Goal: Transaction & Acquisition: Purchase product/service

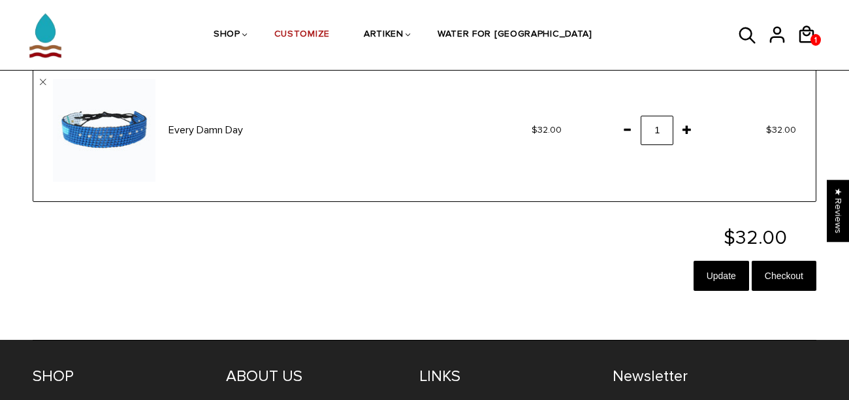
scroll to position [114, 0]
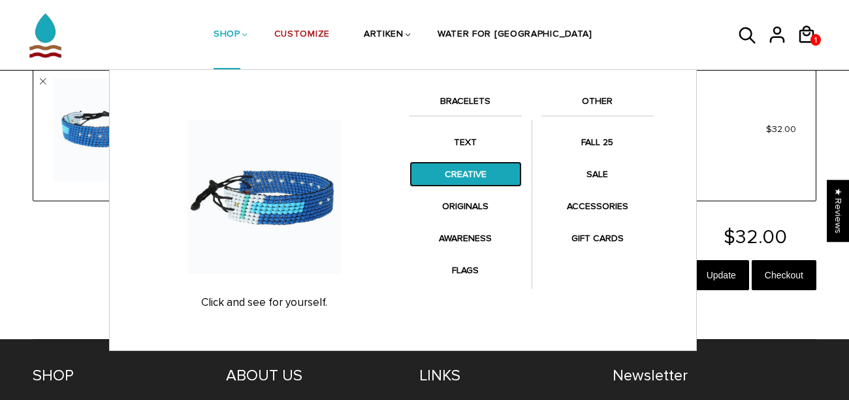
click at [454, 178] on link "CREATIVE" at bounding box center [466, 173] width 112 height 25
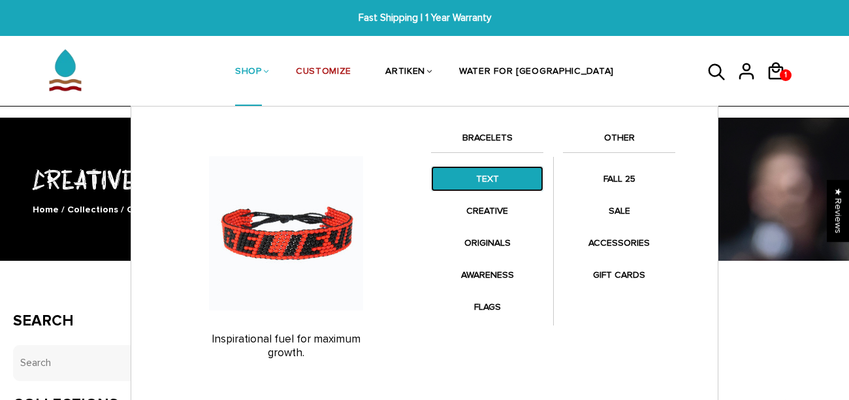
click at [479, 189] on link "TEXT" at bounding box center [487, 178] width 112 height 25
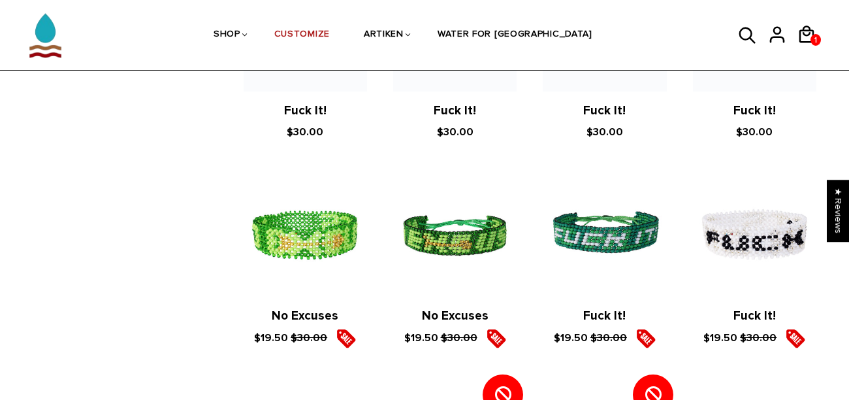
scroll to position [1417, 0]
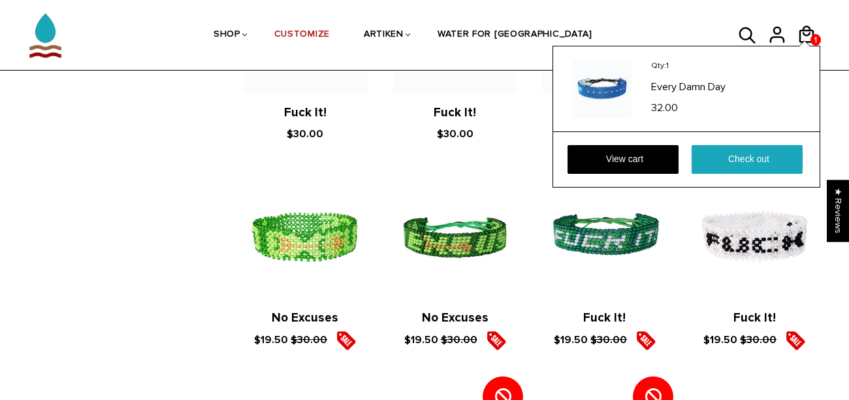
click at [802, 46] on div "Qty: 1 Every Damn Day 32.00 View cart Check out" at bounding box center [687, 117] width 268 height 142
click at [637, 154] on link "View cart" at bounding box center [623, 159] width 111 height 29
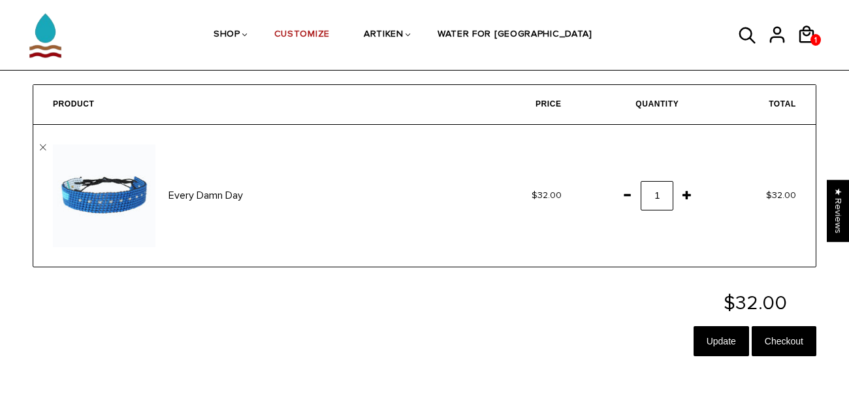
scroll to position [52, 0]
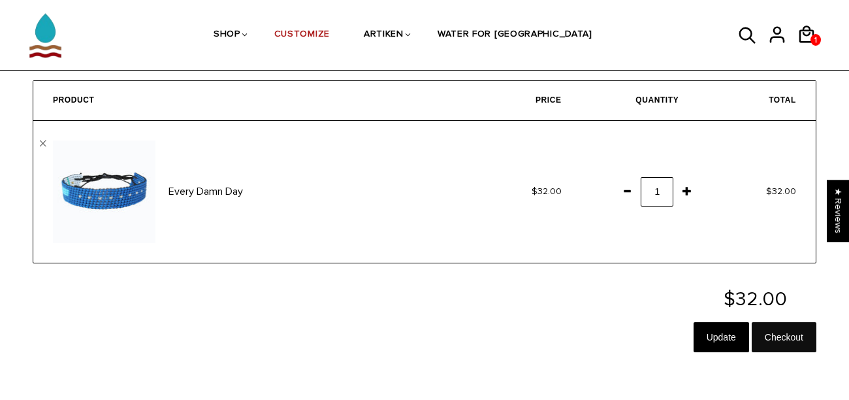
click at [800, 327] on input "Checkout" at bounding box center [784, 337] width 65 height 30
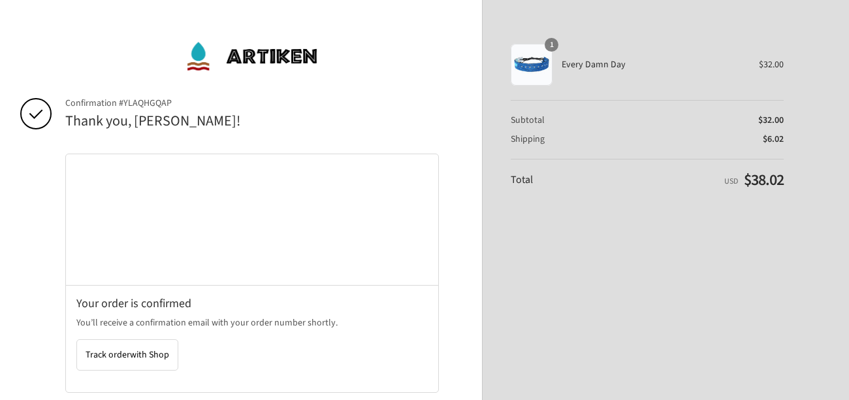
scroll to position [280, 0]
